Goal: Manage account settings

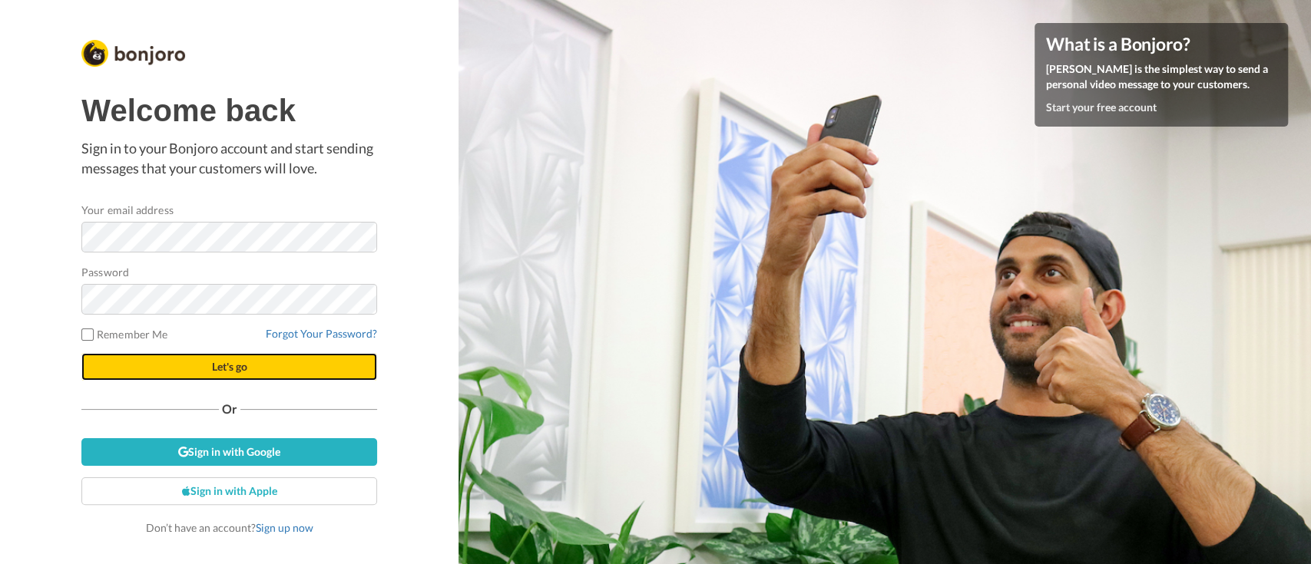
click at [239, 363] on span "Let's go" at bounding box center [229, 366] width 35 height 13
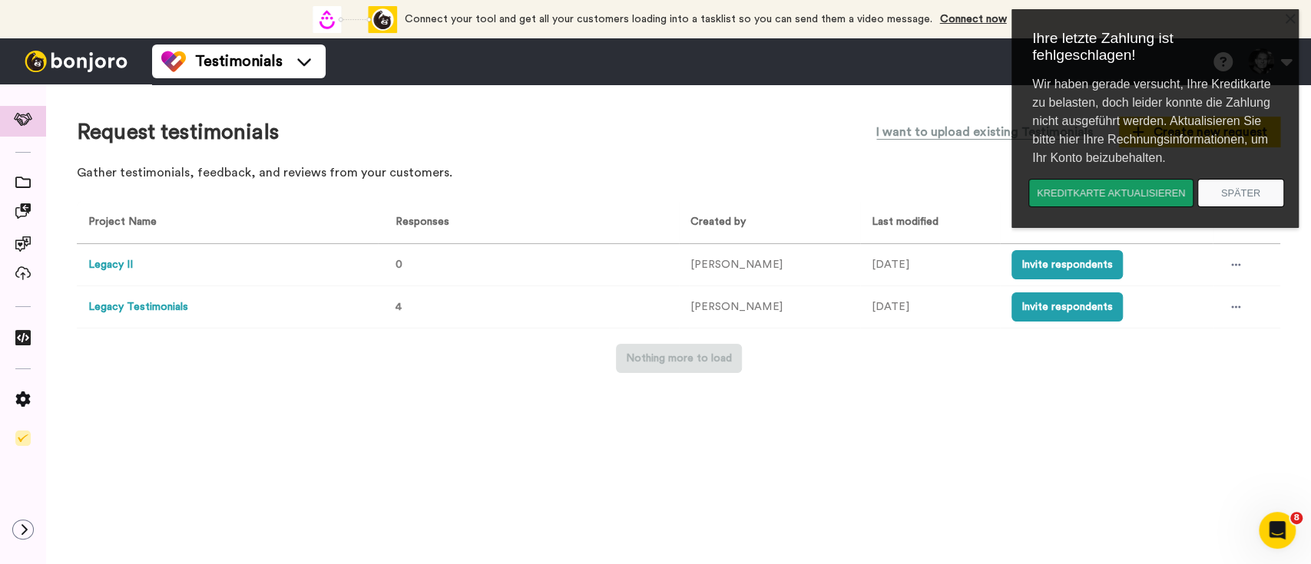
click at [1106, 198] on button "Kreditkarte aktualisieren" at bounding box center [1110, 193] width 165 height 28
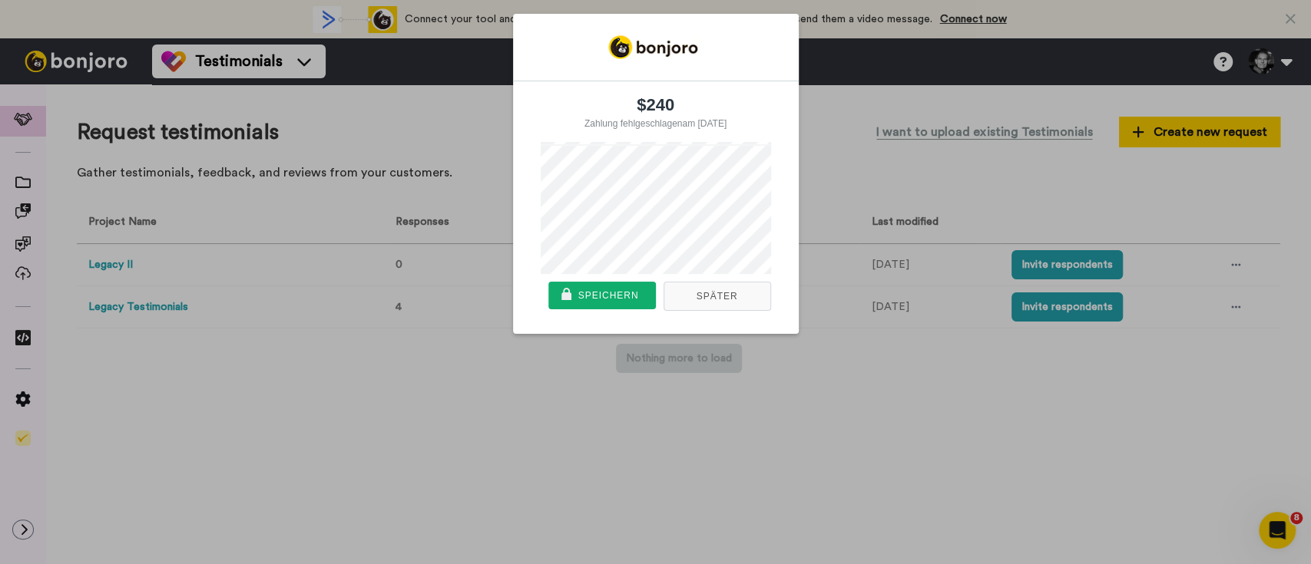
click at [748, 100] on div "$240" at bounding box center [655, 105] width 255 height 20
click at [723, 301] on button "Später" at bounding box center [717, 296] width 108 height 29
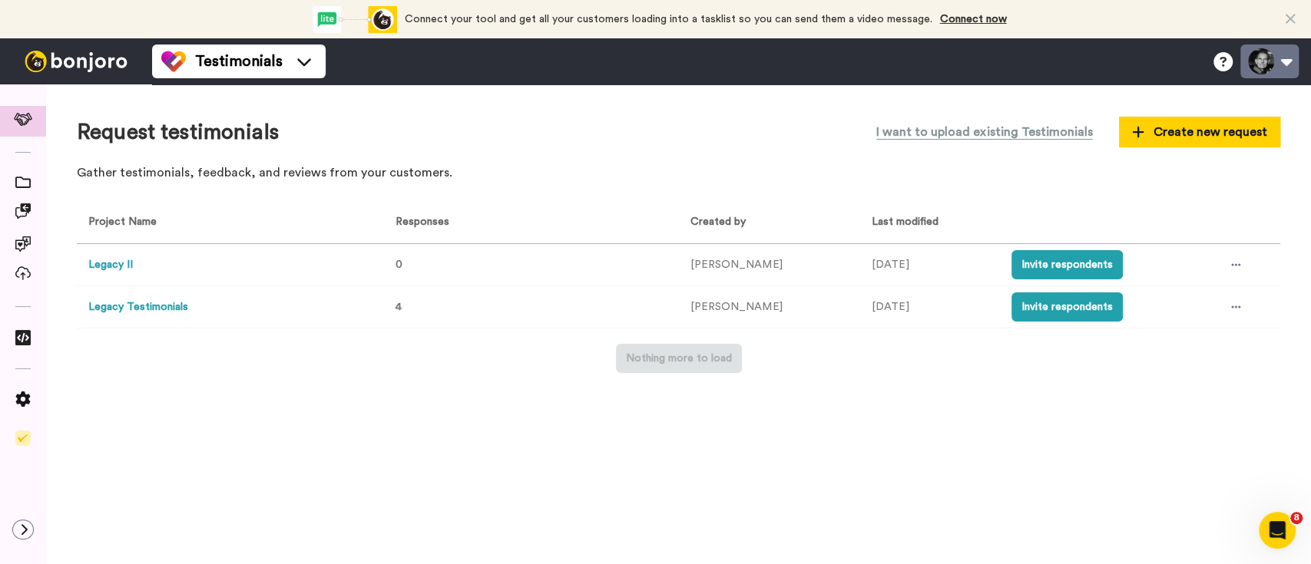
click at [1282, 71] on button at bounding box center [1269, 62] width 58 height 34
